Goal: Book appointment/travel/reservation

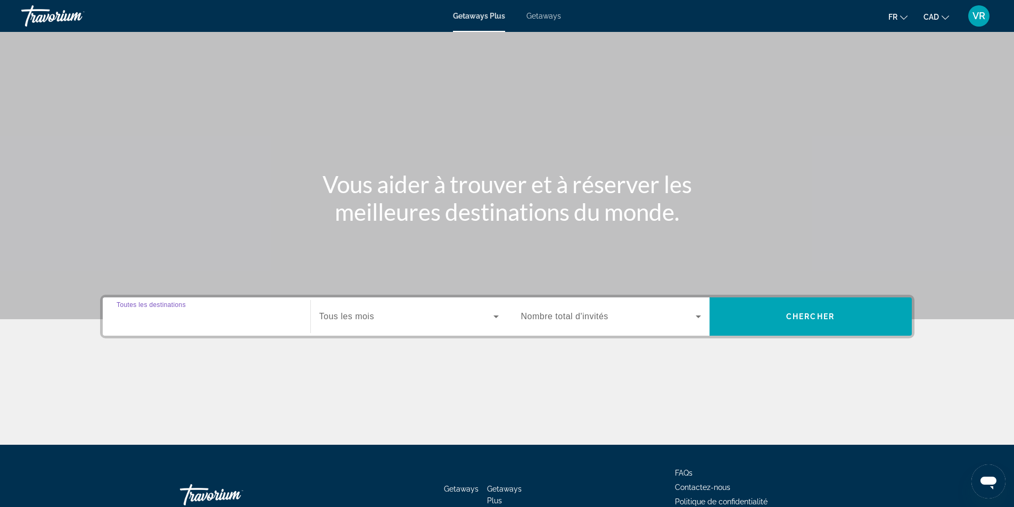
click at [213, 318] on input "Destination Toutes les destinations" at bounding box center [207, 317] width 180 height 13
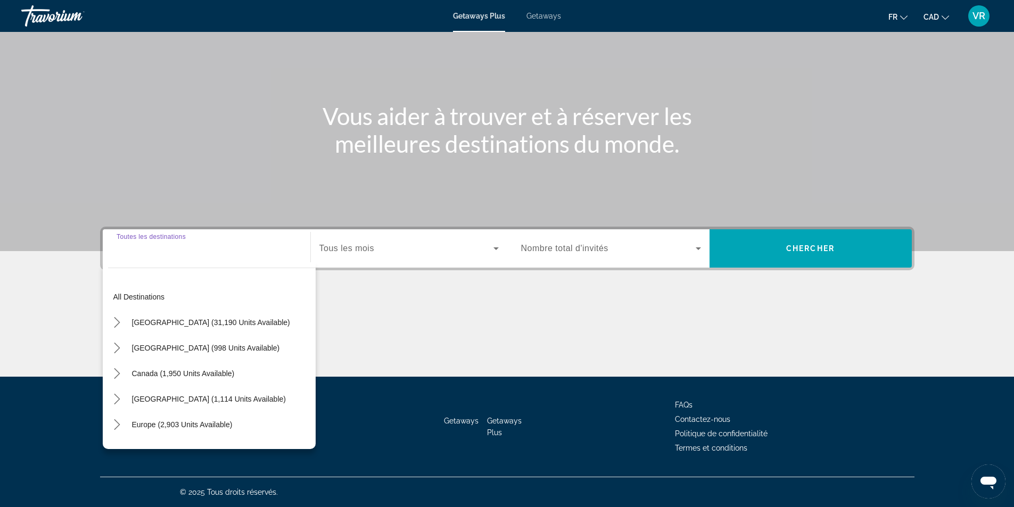
click at [353, 247] on span "Tous les mois" at bounding box center [346, 248] width 55 height 9
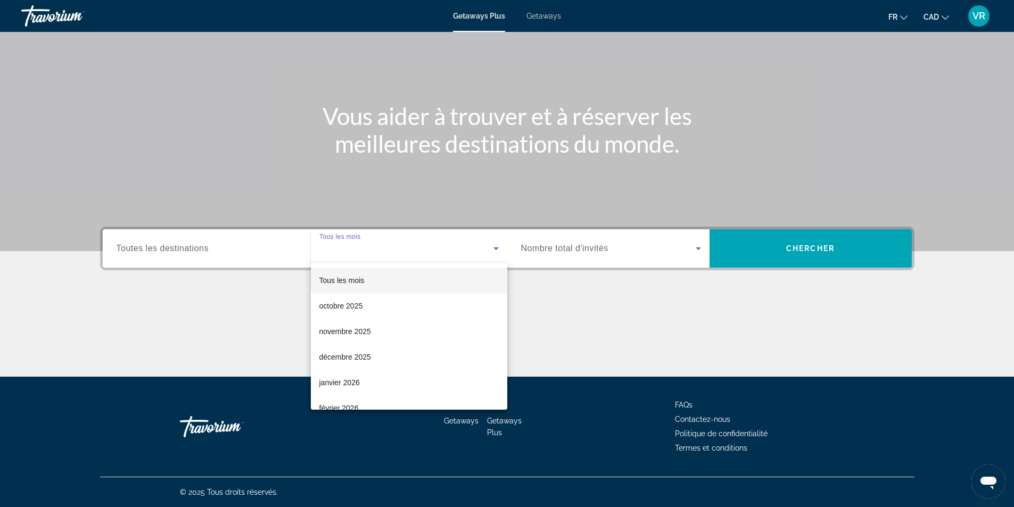
scroll to position [160, 0]
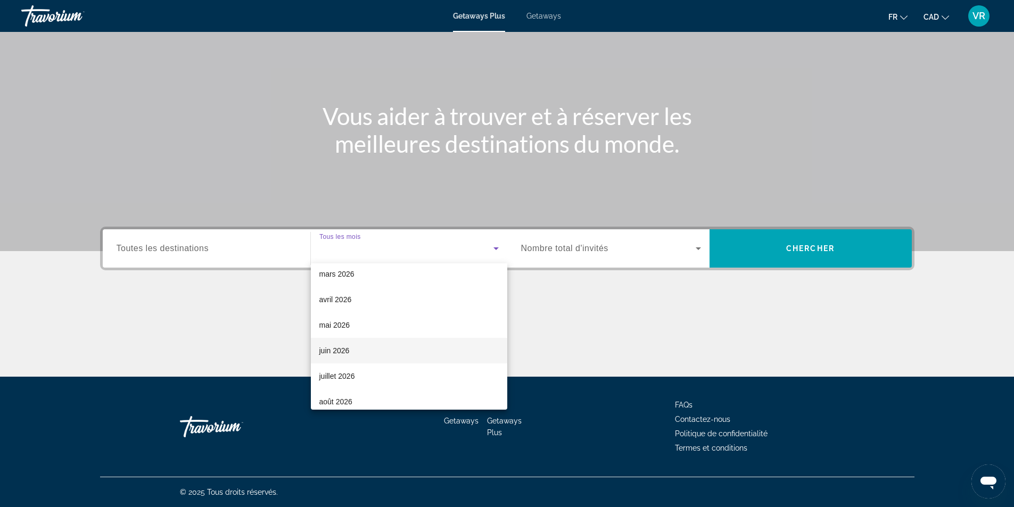
click at [342, 352] on span "juin 2026" at bounding box center [334, 350] width 30 height 13
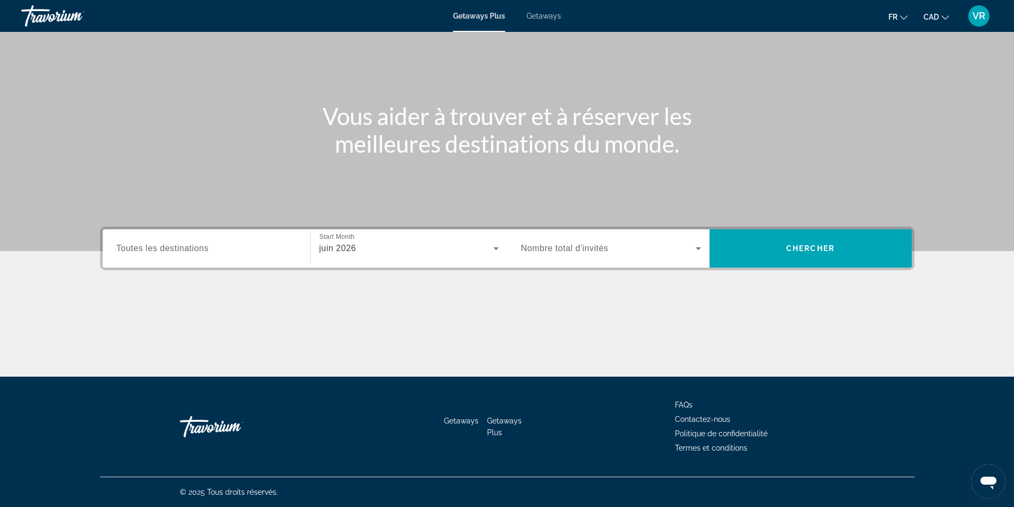
click at [551, 247] on span "Nombre total d'invités" at bounding box center [564, 248] width 87 height 9
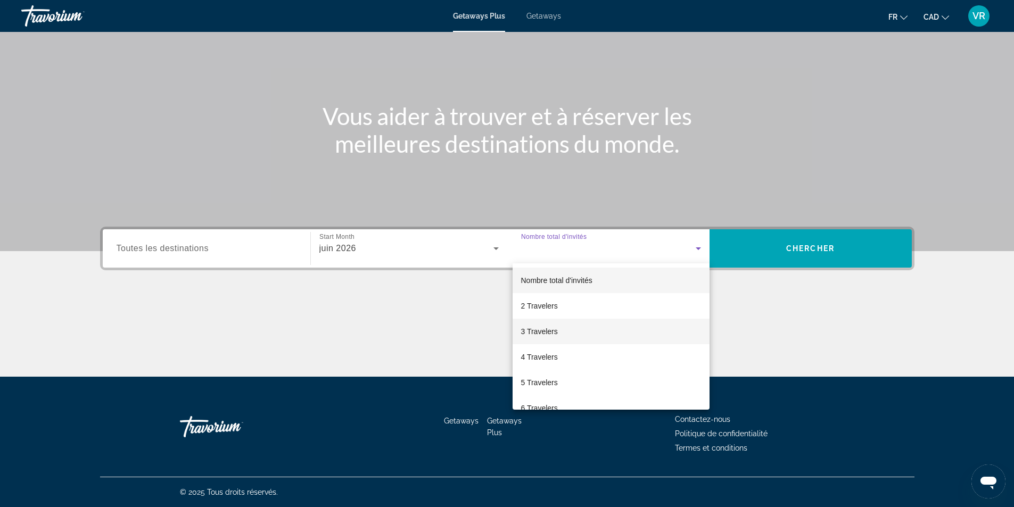
click at [549, 327] on span "3 Travelers" at bounding box center [539, 331] width 37 height 13
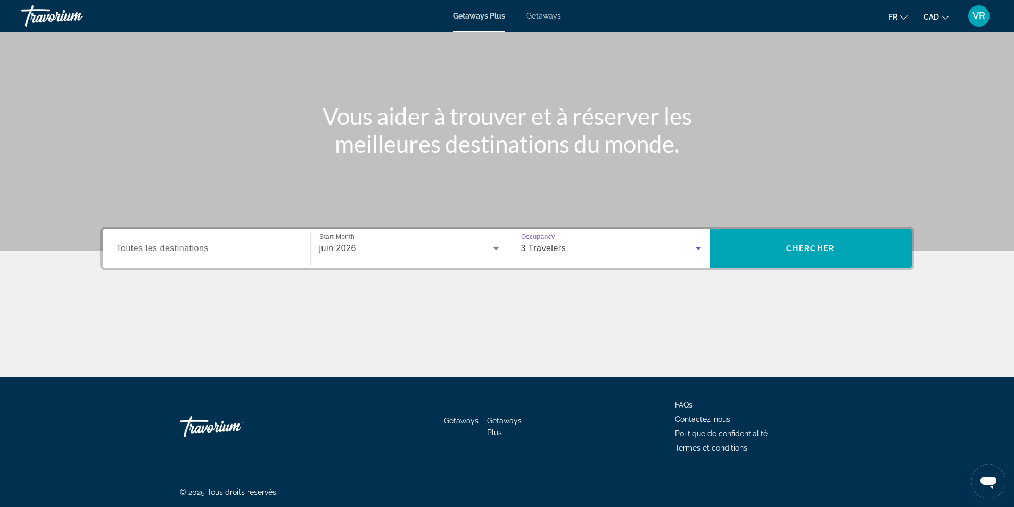
click at [195, 254] on input "Destination Toutes les destinations" at bounding box center [207, 249] width 180 height 13
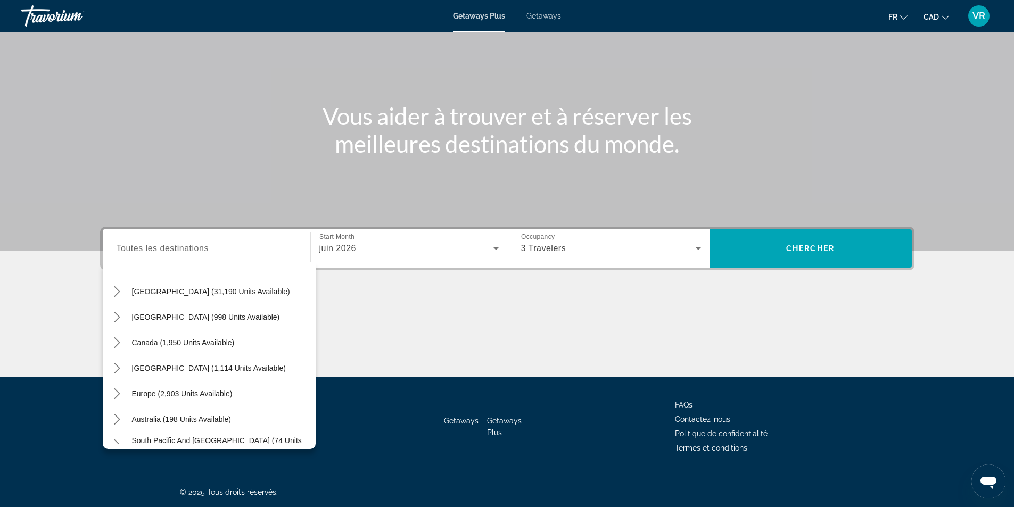
scroll to position [0, 0]
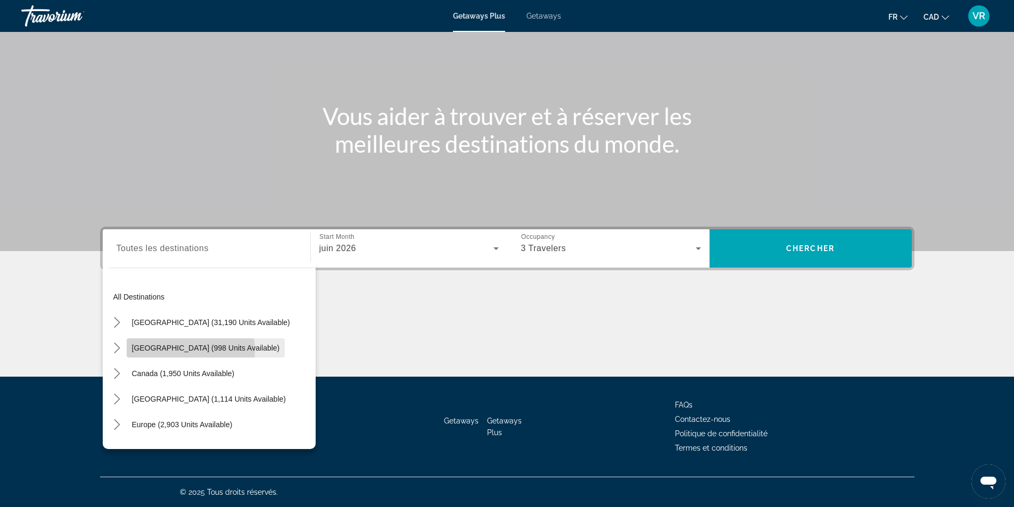
click at [190, 350] on span "[GEOGRAPHIC_DATA] (998 units available)" at bounding box center [206, 348] width 148 height 9
type input "**********"
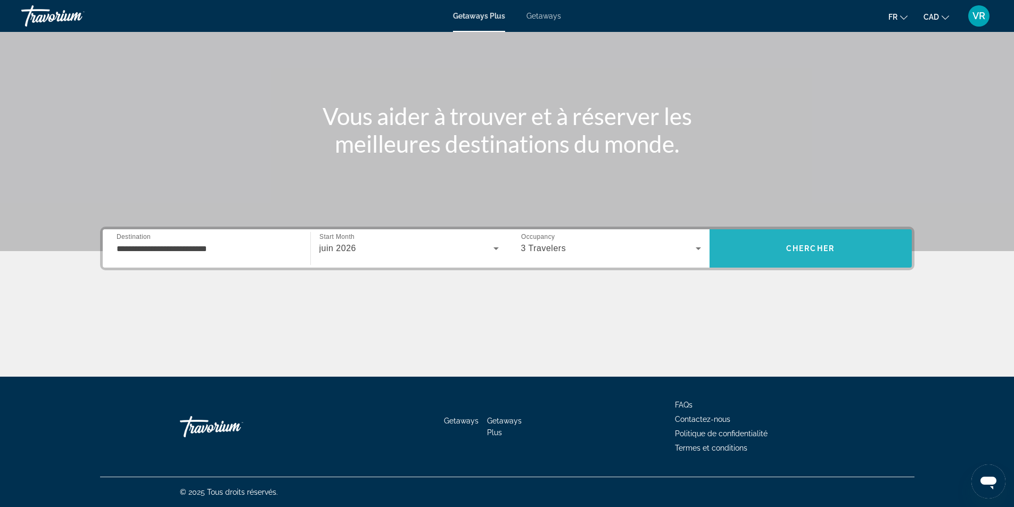
click at [821, 245] on span "Chercher" at bounding box center [810, 248] width 48 height 9
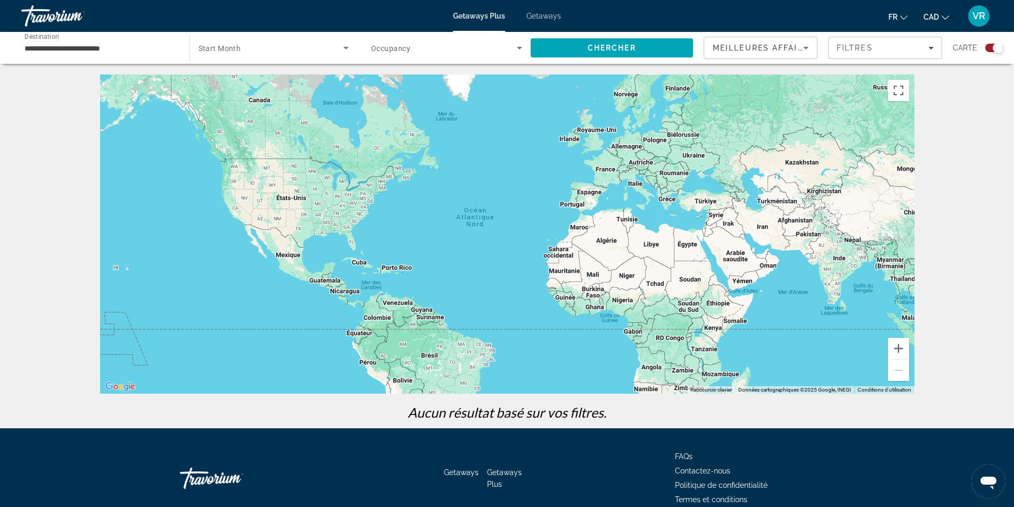
click at [226, 53] on span "Search widget" at bounding box center [271, 48] width 145 height 13
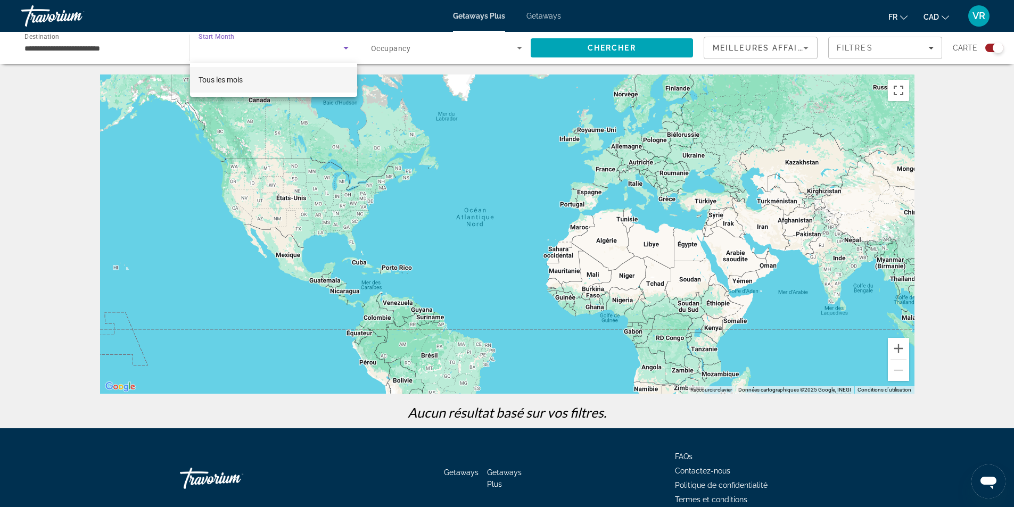
click at [233, 43] on div at bounding box center [507, 253] width 1014 height 507
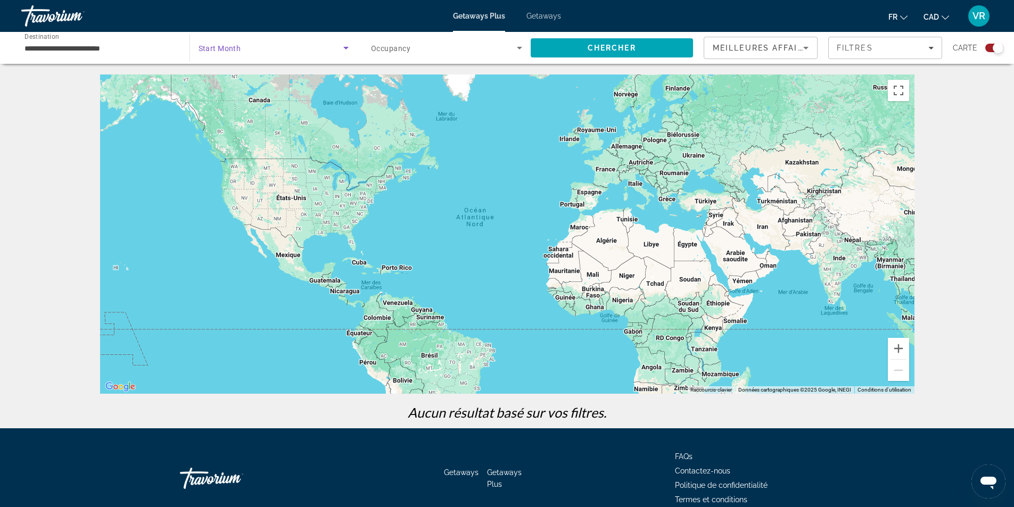
click at [338, 49] on span "Search widget" at bounding box center [271, 48] width 145 height 13
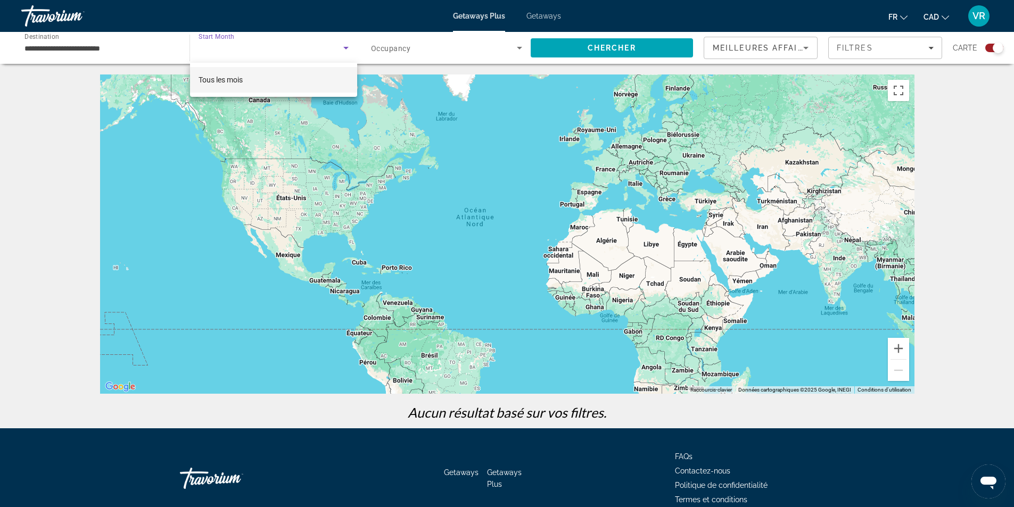
click at [488, 148] on div at bounding box center [507, 253] width 1014 height 507
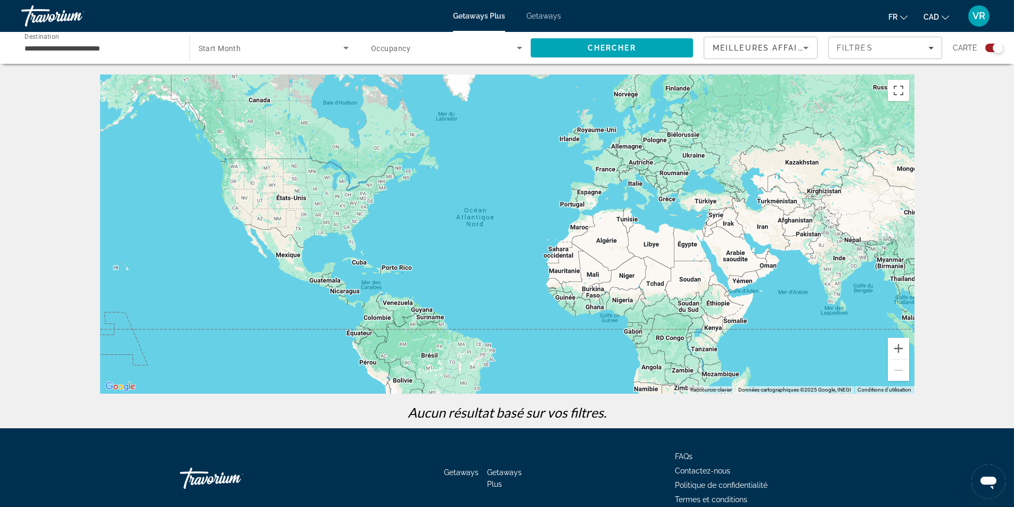
click at [426, 52] on span "Search widget" at bounding box center [444, 48] width 146 height 13
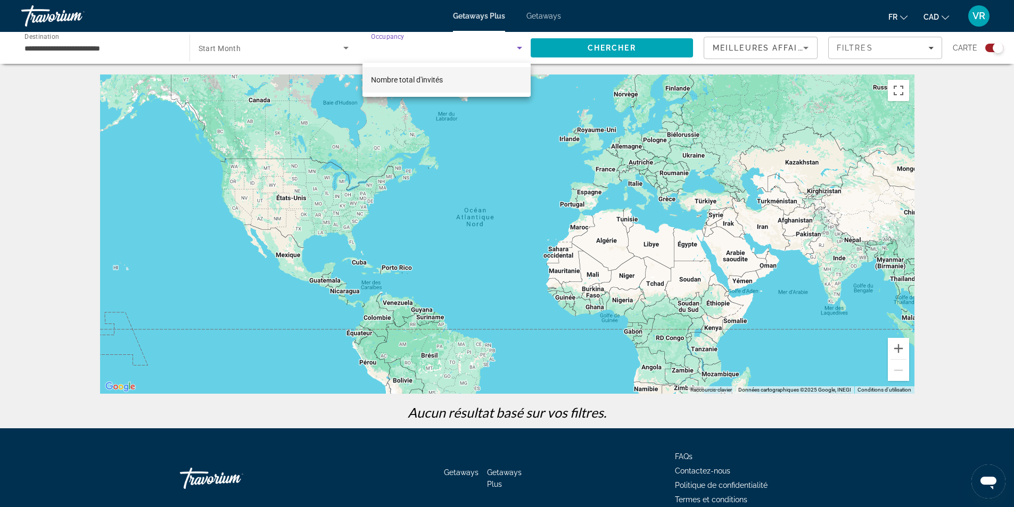
click at [426, 52] on div at bounding box center [507, 253] width 1014 height 507
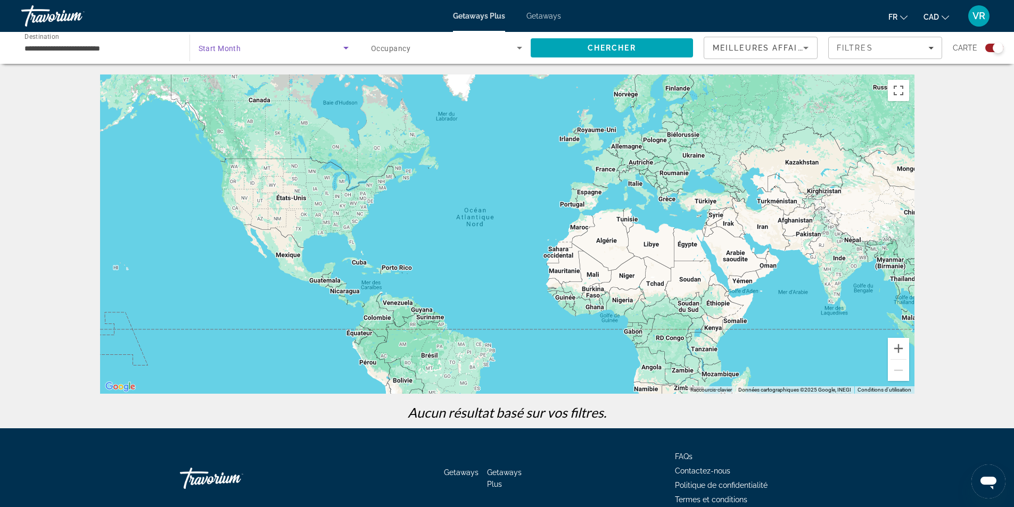
click at [242, 46] on span "Search widget" at bounding box center [271, 48] width 145 height 13
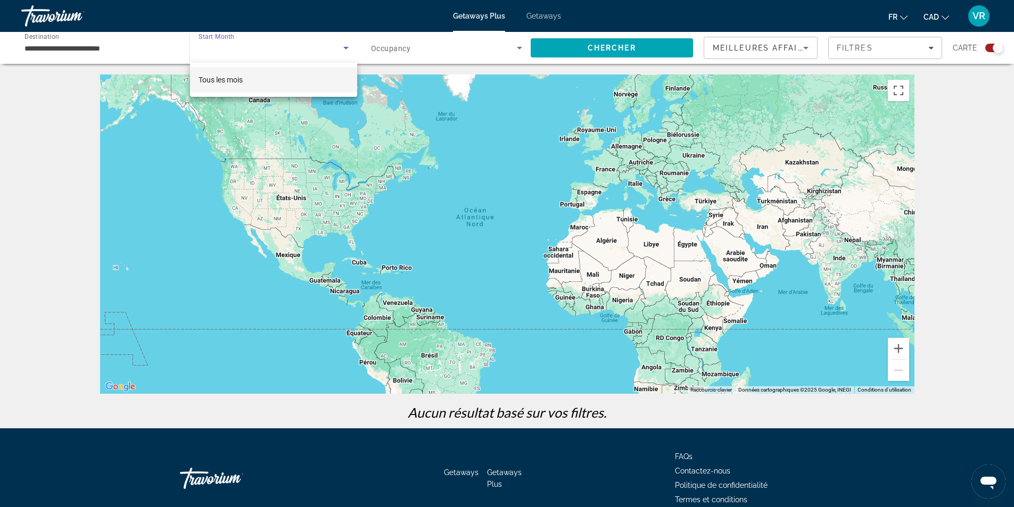
scroll to position [52, 0]
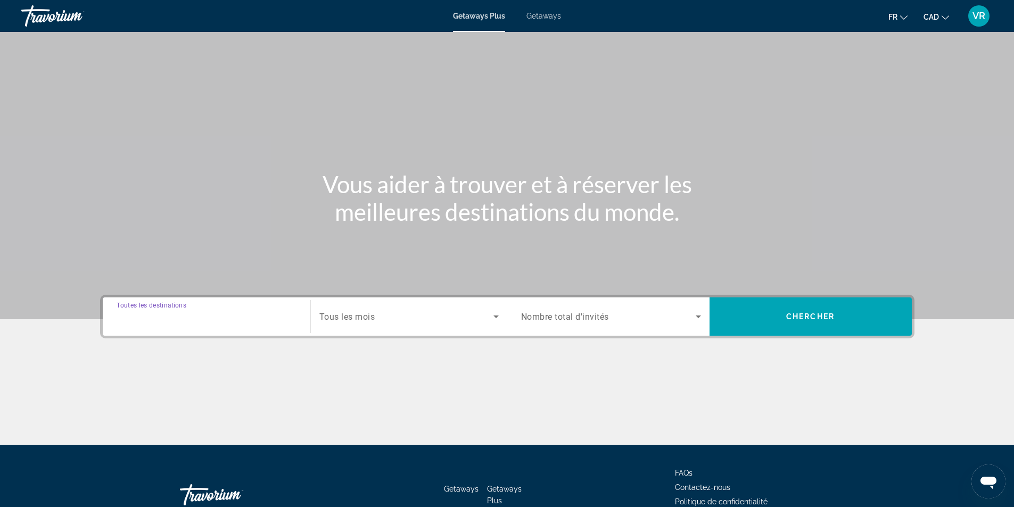
click at [247, 315] on input "Destination Toutes les destinations" at bounding box center [207, 317] width 180 height 13
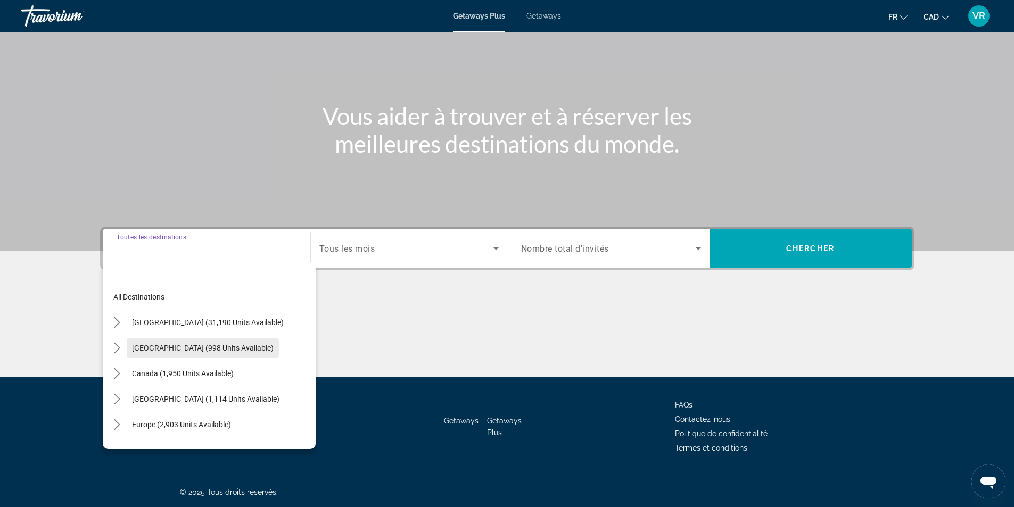
click at [197, 349] on span "[GEOGRAPHIC_DATA] (998 units available)" at bounding box center [203, 348] width 142 height 9
type input "**********"
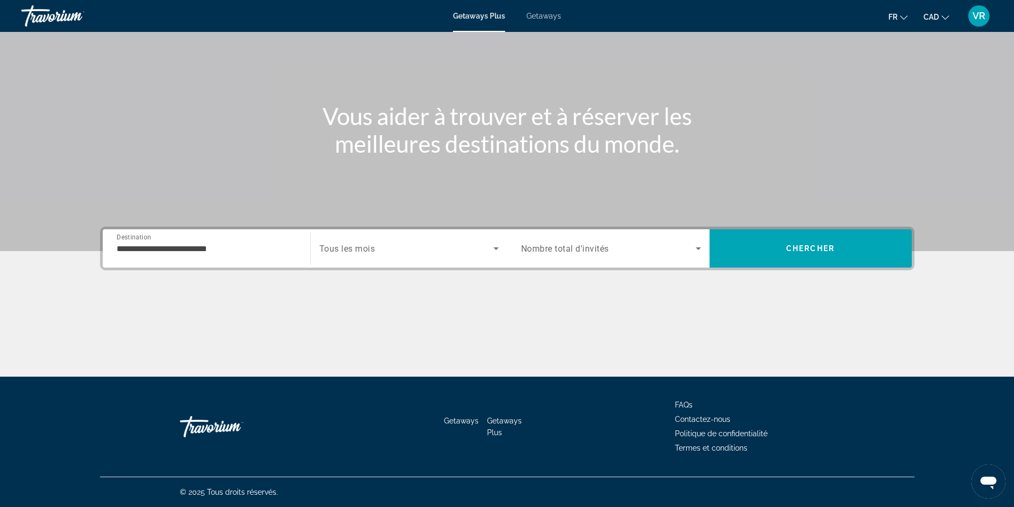
click at [366, 247] on span "Tous les mois" at bounding box center [347, 249] width 56 height 10
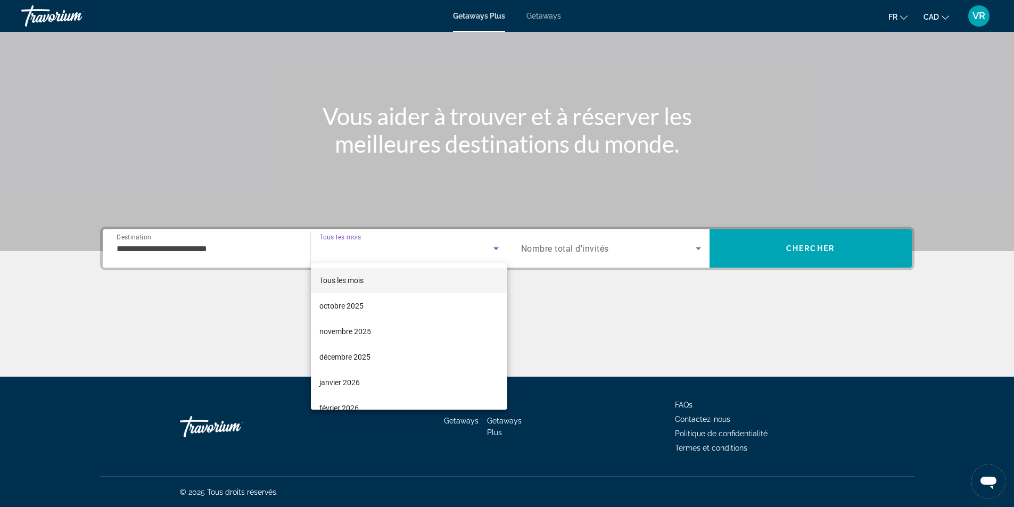
scroll to position [106, 0]
click at [346, 404] on span "juin 2026" at bounding box center [334, 404] width 30 height 13
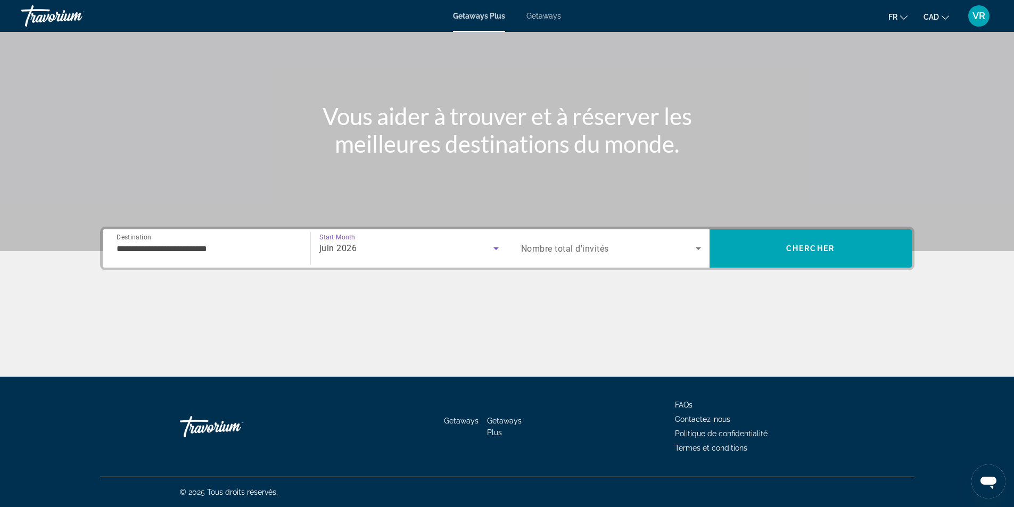
click at [581, 248] on span "Nombre total d'invités" at bounding box center [565, 249] width 88 height 10
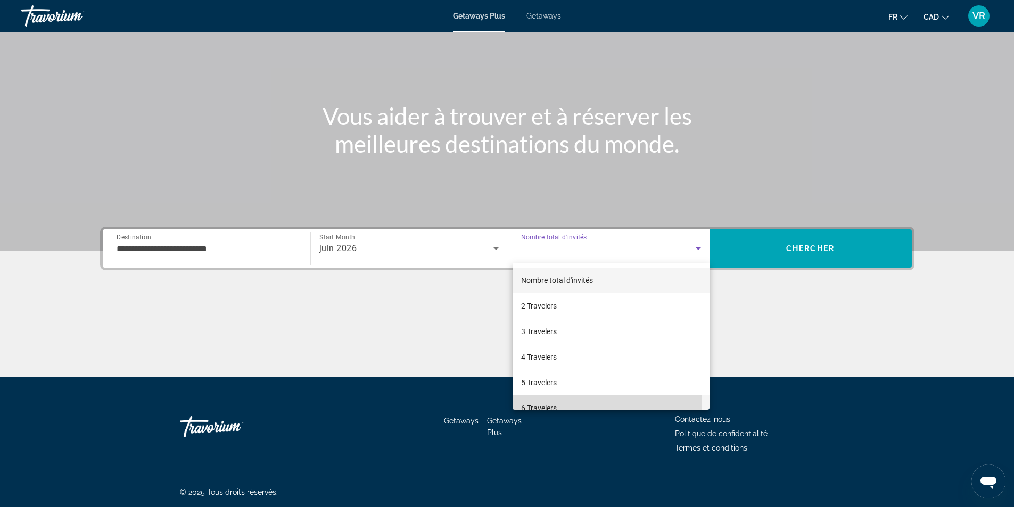
click at [536, 407] on span "6 Travelers" at bounding box center [539, 408] width 36 height 13
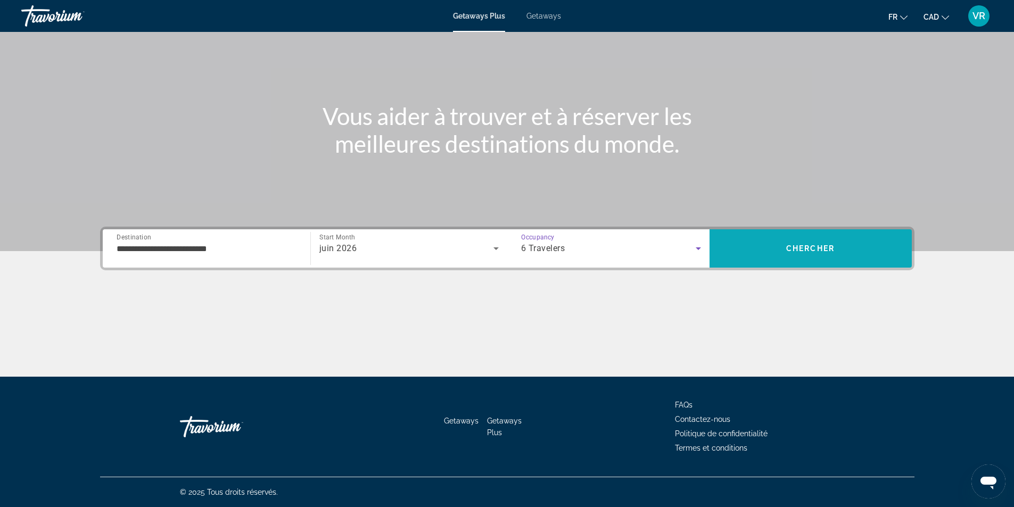
click at [824, 251] on span "Chercher" at bounding box center [810, 248] width 48 height 9
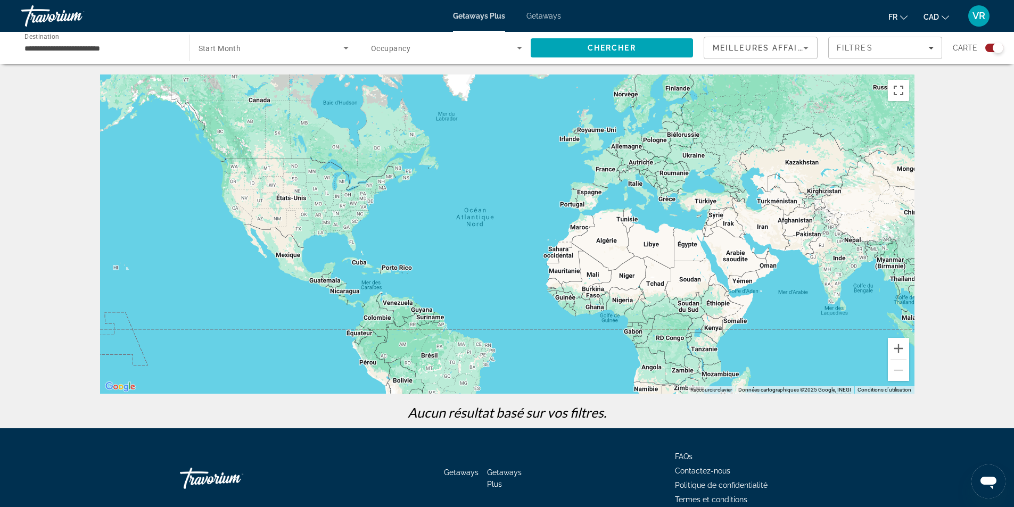
click at [532, 16] on span "Getaways" at bounding box center [543, 16] width 35 height 9
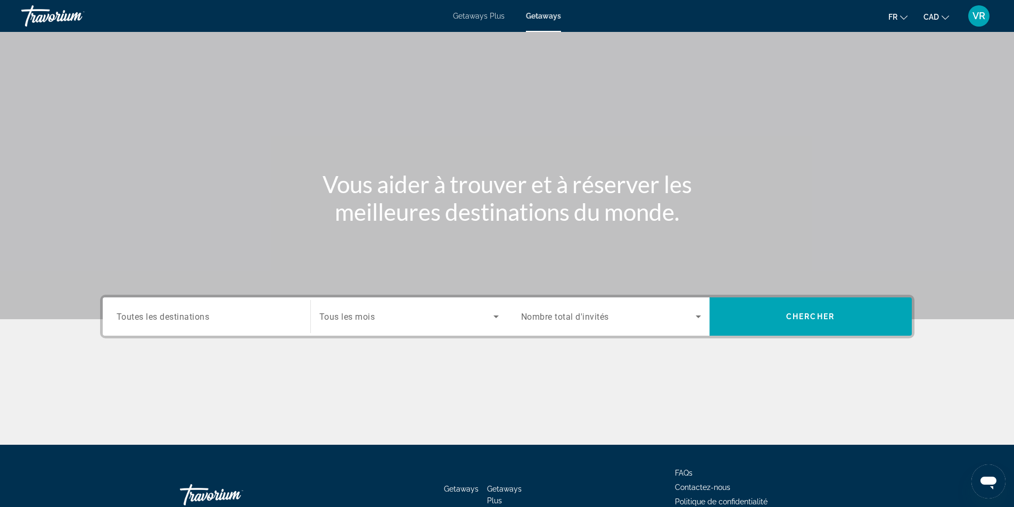
scroll to position [53, 0]
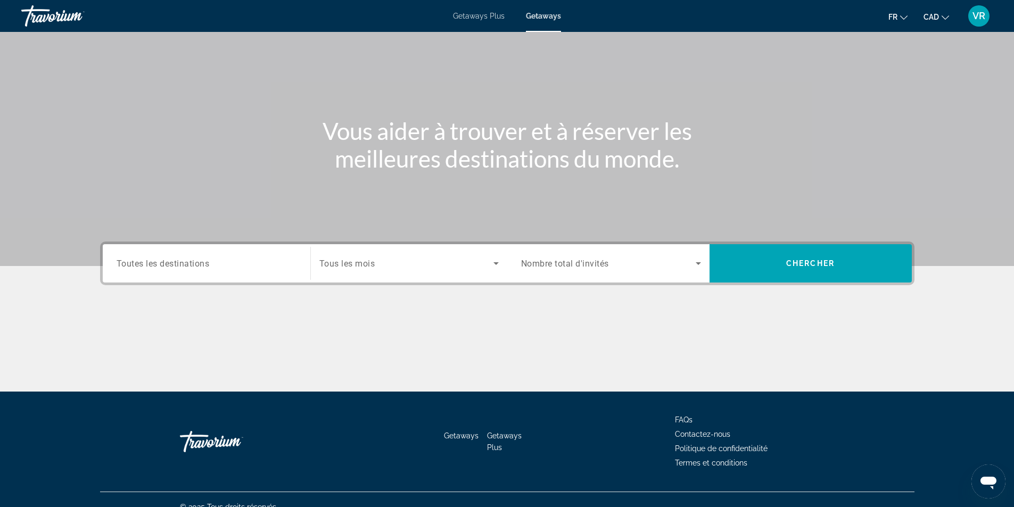
click at [186, 270] on div "Search widget" at bounding box center [207, 264] width 180 height 30
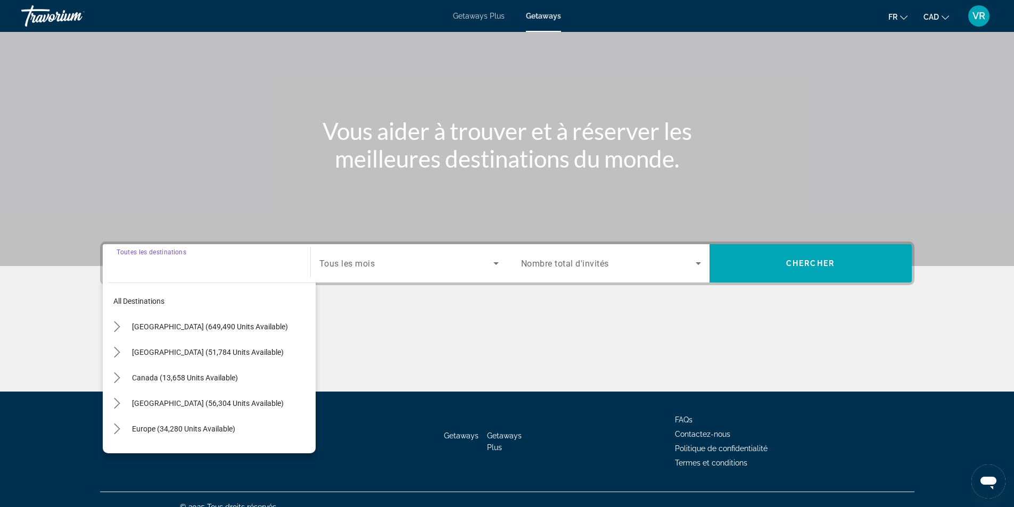
scroll to position [68, 0]
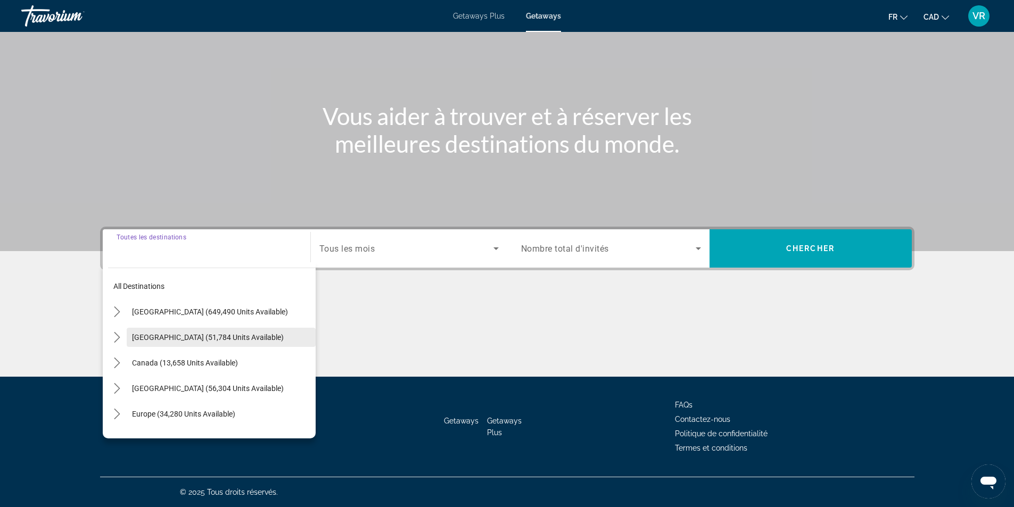
click at [173, 339] on span "[GEOGRAPHIC_DATA] (51,784 units available)" at bounding box center [208, 337] width 152 height 9
type input "**********"
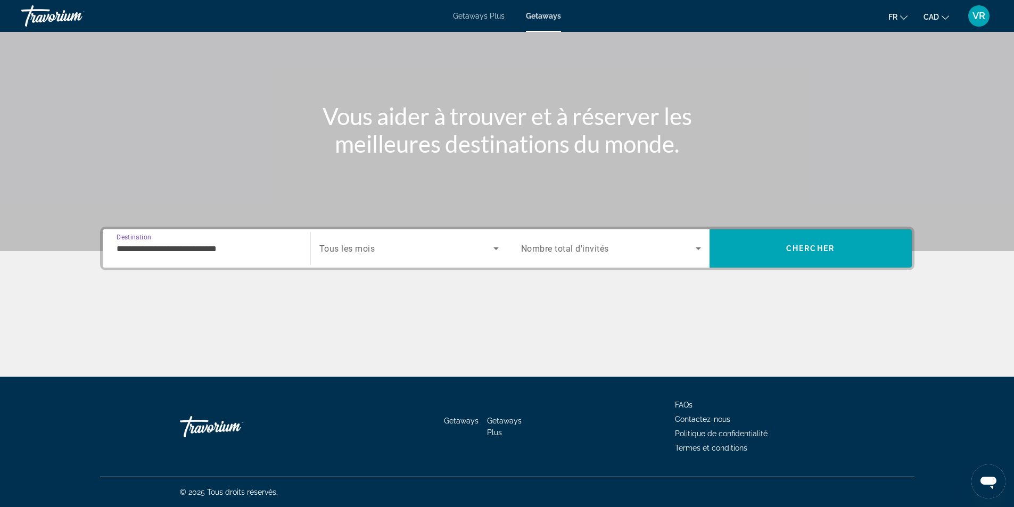
click at [378, 248] on span "Search widget" at bounding box center [406, 248] width 174 height 13
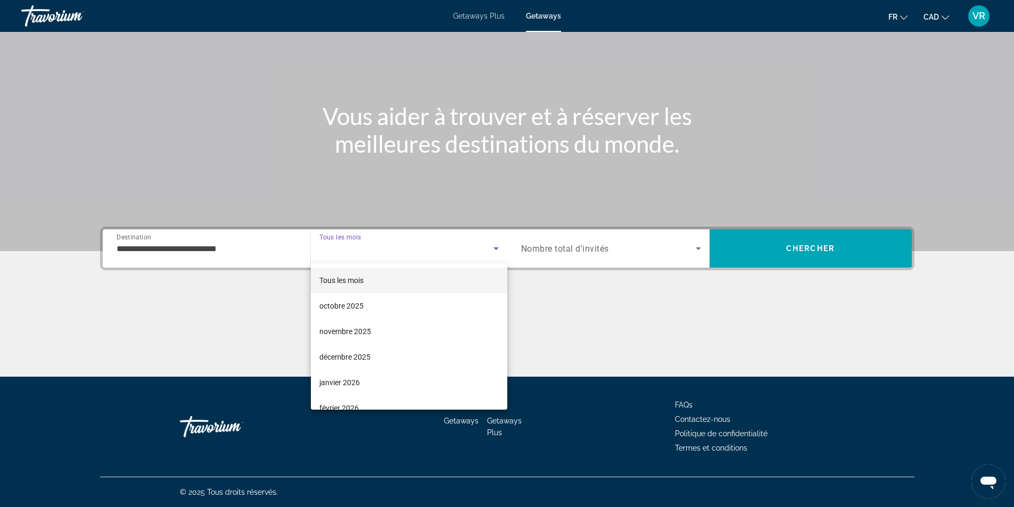
scroll to position [213, 0]
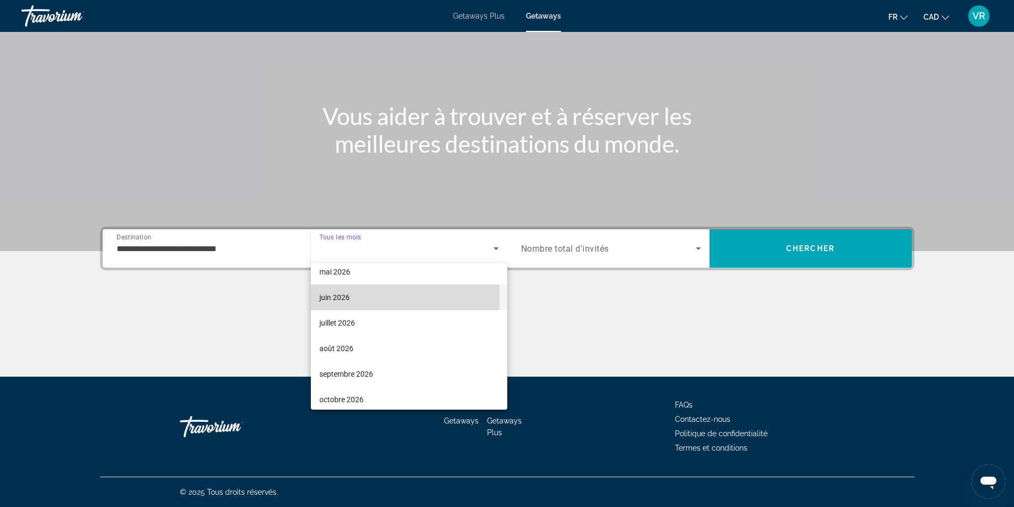
click at [335, 297] on span "juin 2026" at bounding box center [334, 297] width 30 height 13
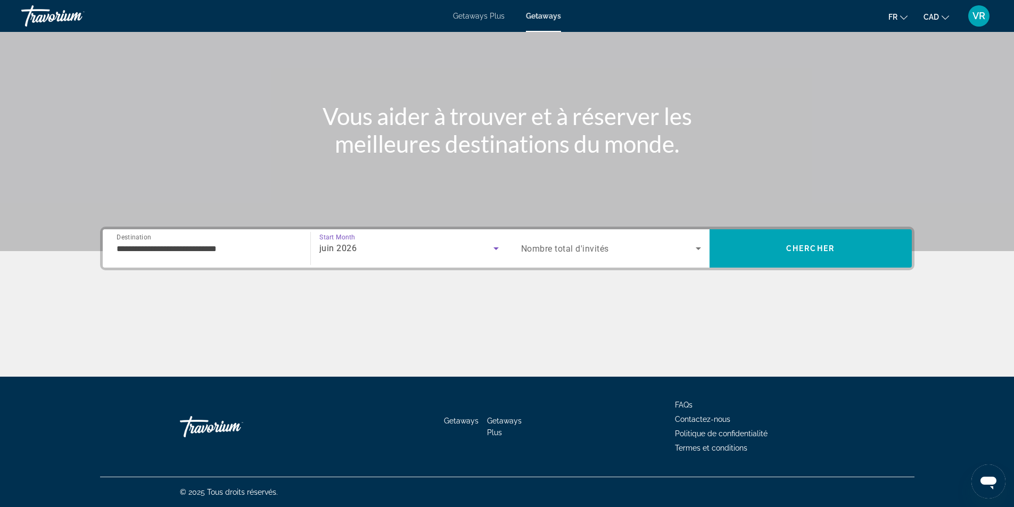
click at [568, 251] on span "Nombre total d'invités" at bounding box center [565, 249] width 88 height 10
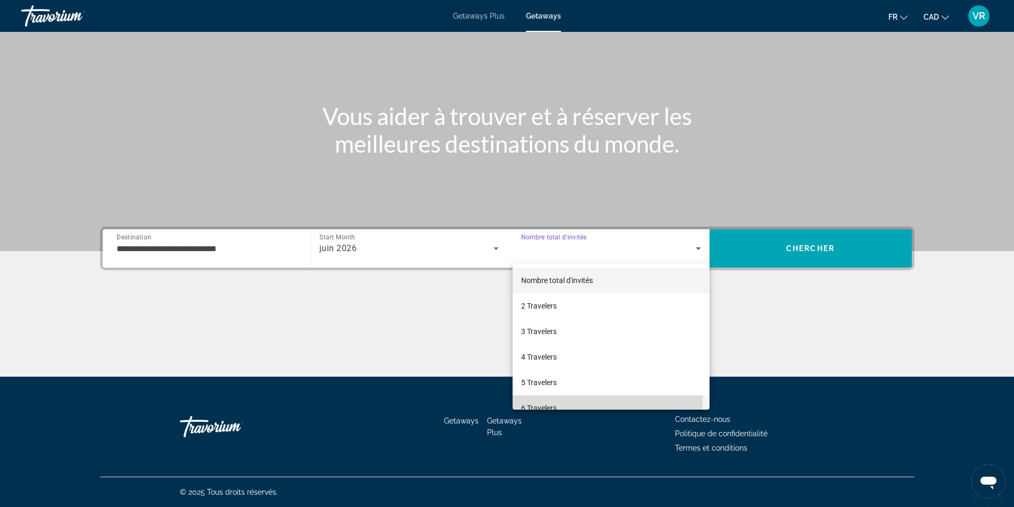
click at [541, 400] on mat-option "6 Travelers" at bounding box center [610, 408] width 197 height 26
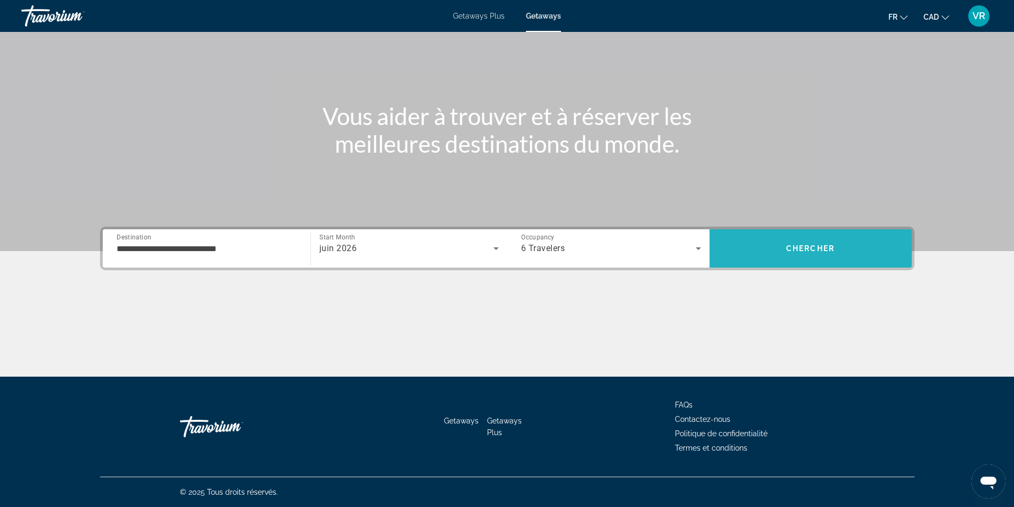
click at [787, 247] on span "Chercher" at bounding box center [810, 248] width 48 height 9
